Goal: Task Accomplishment & Management: Manage account settings

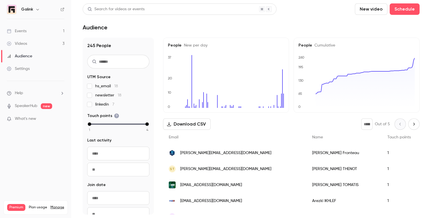
click at [45, 32] on link "Events 1" at bounding box center [35, 31] width 71 height 13
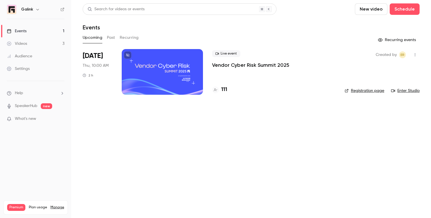
click at [239, 69] on div "Live event Vendor Cyber Risk Summit 2025 111" at bounding box center [273, 72] width 123 height 46
click at [232, 64] on p "Vendor Cyber Risk Summit 2025" at bounding box center [250, 65] width 77 height 7
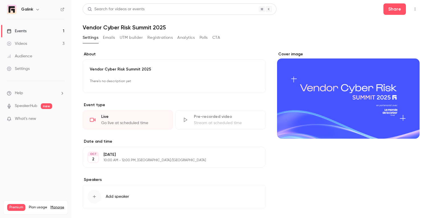
click at [154, 35] on button "Registrations" at bounding box center [159, 37] width 25 height 9
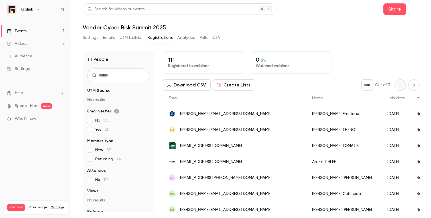
click at [117, 80] on input "text" at bounding box center [118, 75] width 62 height 14
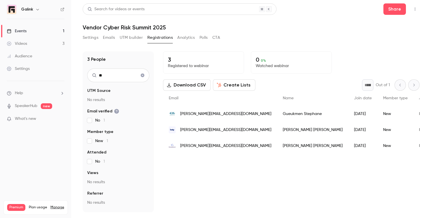
type input "*"
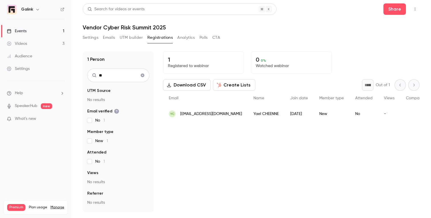
type input "*"
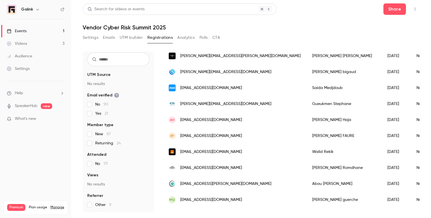
scroll to position [475, 0]
